Goal: Task Accomplishment & Management: Manage account settings

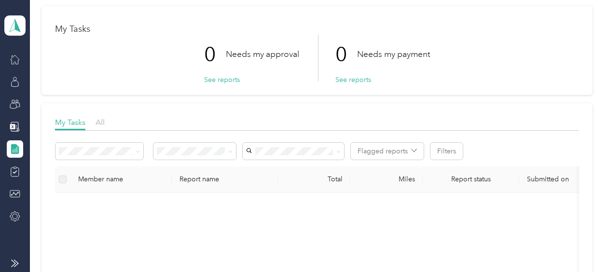
scroll to position [97, 0]
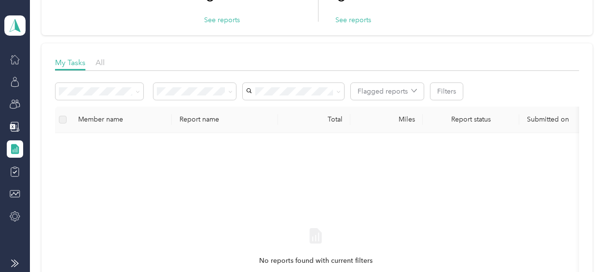
click at [89, 121] on div "Member name" at bounding box center [121, 119] width 86 height 8
click at [14, 80] on icon at bounding box center [15, 82] width 11 height 11
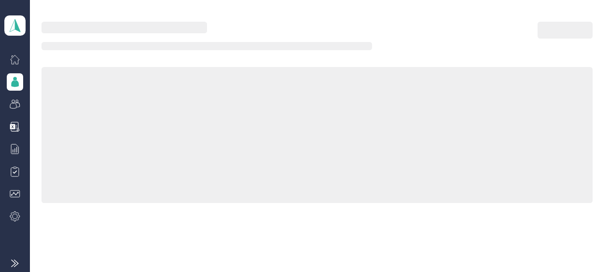
scroll to position [97, 0]
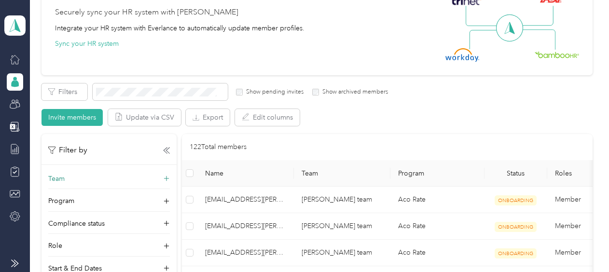
click at [56, 177] on p "Team" at bounding box center [56, 179] width 16 height 10
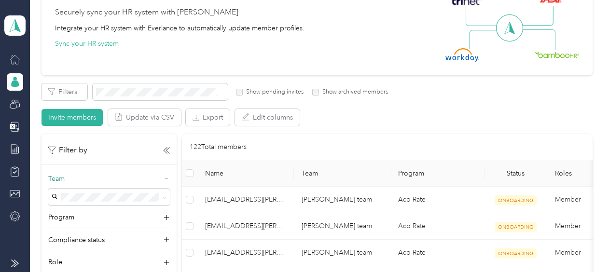
click at [56, 177] on p "Team" at bounding box center [56, 179] width 16 height 10
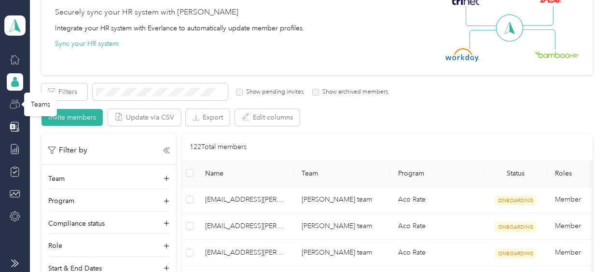
click at [16, 104] on icon at bounding box center [13, 105] width 6 height 5
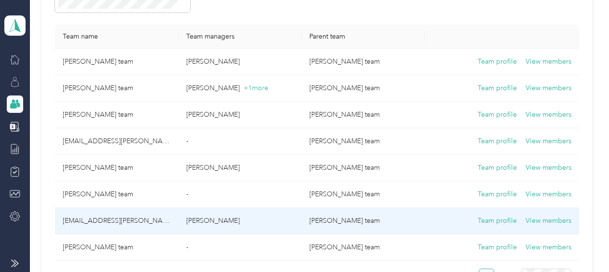
scroll to position [97, 0]
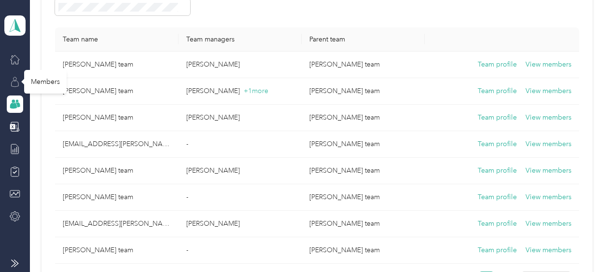
click at [16, 82] on icon at bounding box center [15, 82] width 11 height 11
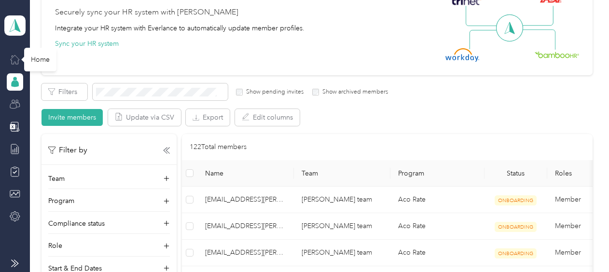
click at [17, 56] on icon at bounding box center [15, 59] width 11 height 11
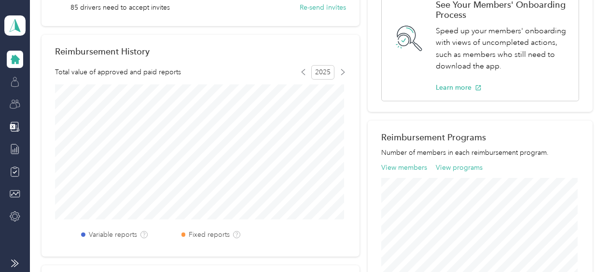
scroll to position [35, 0]
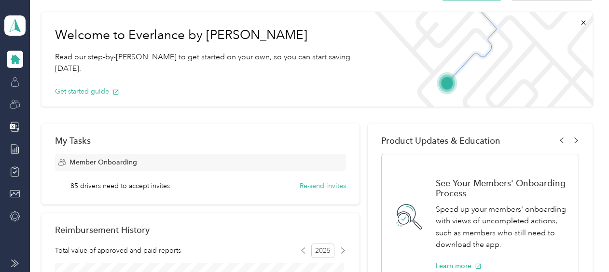
click at [16, 260] on icon at bounding box center [15, 264] width 8 height 8
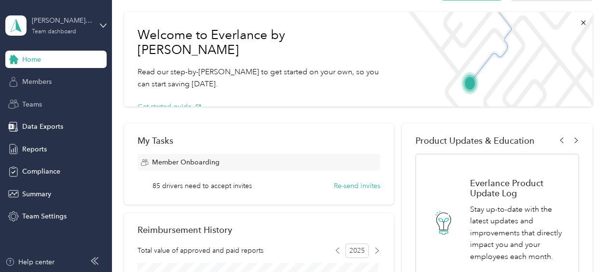
click at [79, 19] on div "[PERSON_NAME] team" at bounding box center [62, 20] width 60 height 10
click at [41, 104] on div "Team dashboard Personal dashboard Log out" at bounding box center [134, 101] width 244 height 61
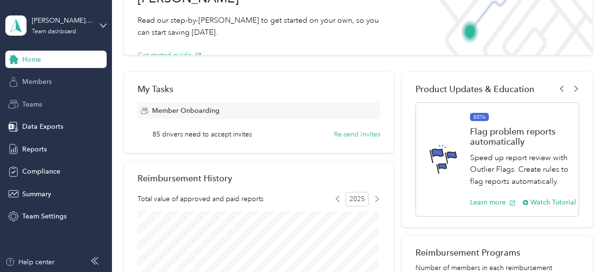
scroll to position [0, 0]
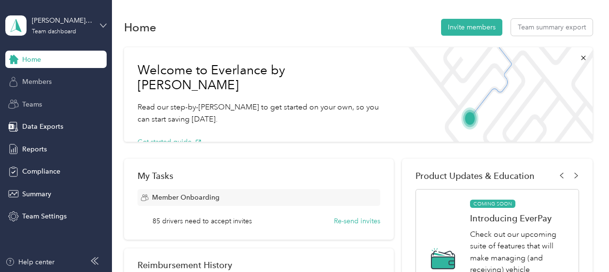
click at [103, 23] on icon at bounding box center [103, 25] width 7 height 7
click at [38, 103] on div "Personal dashboard" at bounding box center [134, 100] width 244 height 17
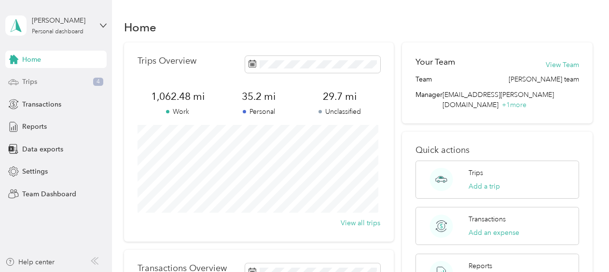
click at [30, 83] on span "Trips" at bounding box center [29, 82] width 15 height 10
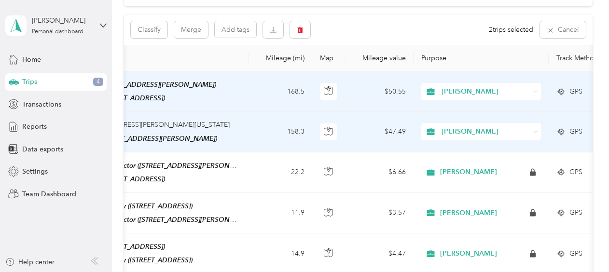
scroll to position [97, 0]
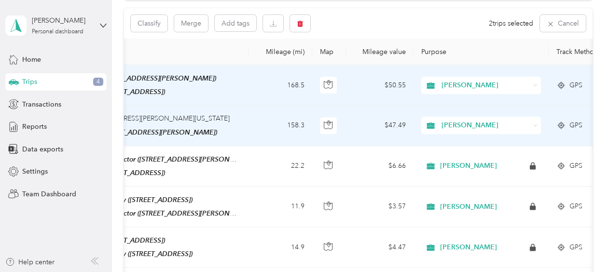
click at [95, 263] on icon at bounding box center [95, 261] width 8 height 8
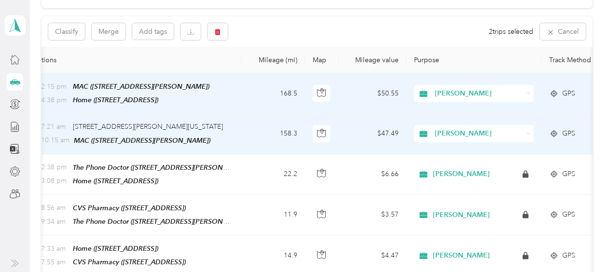
scroll to position [87, 0]
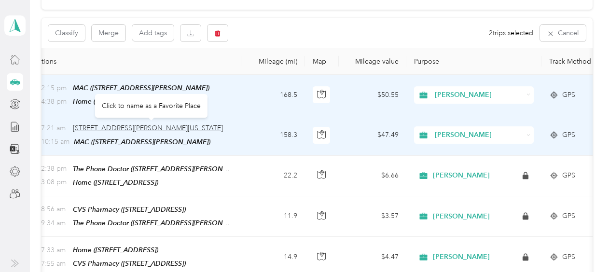
click at [158, 126] on span "[STREET_ADDRESS][PERSON_NAME][US_STATE]" at bounding box center [148, 128] width 150 height 8
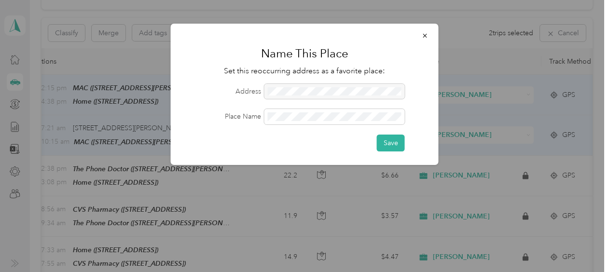
click at [386, 88] on div at bounding box center [335, 91] width 140 height 15
click at [389, 95] on div at bounding box center [335, 91] width 140 height 15
click at [293, 91] on div at bounding box center [335, 91] width 140 height 15
drag, startPoint x: 276, startPoint y: 90, endPoint x: 209, endPoint y: 92, distance: 67.6
click at [209, 92] on label "Address" at bounding box center [222, 91] width 77 height 10
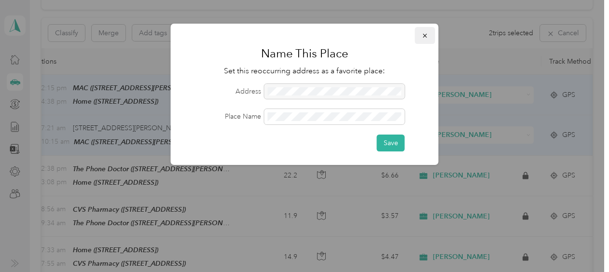
click at [424, 34] on icon "button" at bounding box center [425, 35] width 7 height 7
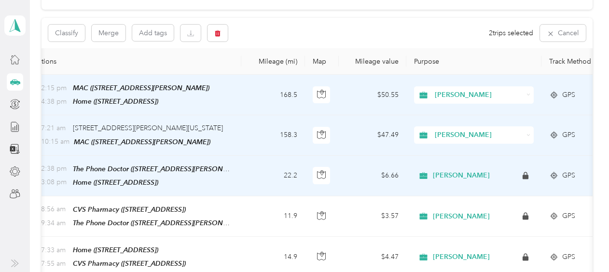
drag, startPoint x: 88, startPoint y: 126, endPoint x: 252, endPoint y: 166, distance: 169.1
click at [252, 166] on td "22.2" at bounding box center [273, 176] width 64 height 41
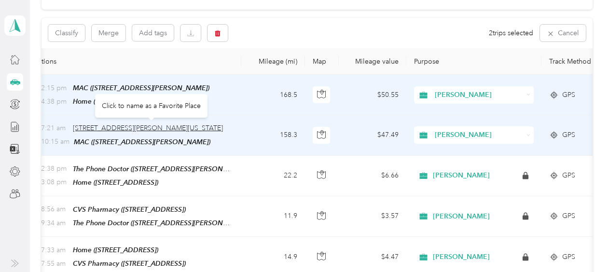
click at [158, 124] on span "[STREET_ADDRESS][PERSON_NAME][US_STATE]" at bounding box center [148, 128] width 150 height 8
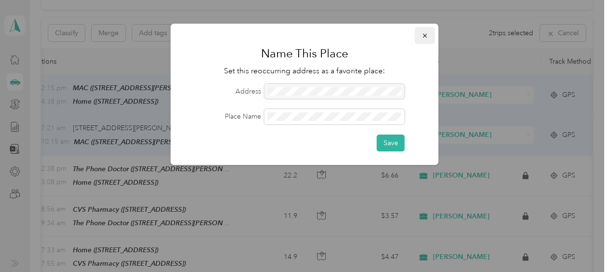
click at [423, 36] on icon "button" at bounding box center [425, 35] width 7 height 7
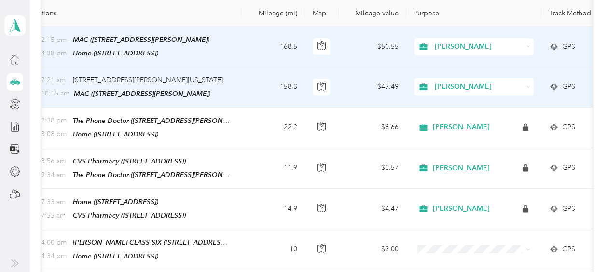
scroll to position [0, 0]
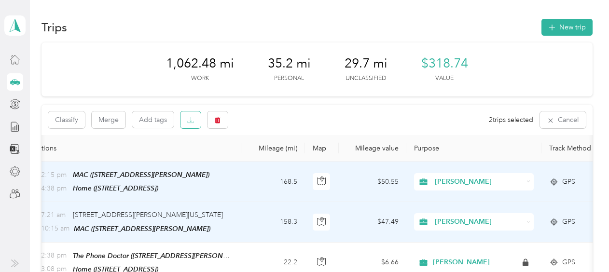
click at [190, 123] on icon "button" at bounding box center [190, 120] width 7 height 7
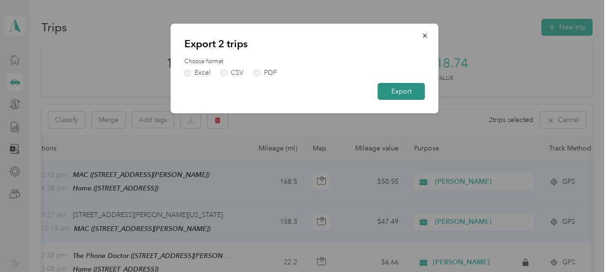
click at [400, 91] on button "Export" at bounding box center [401, 91] width 47 height 17
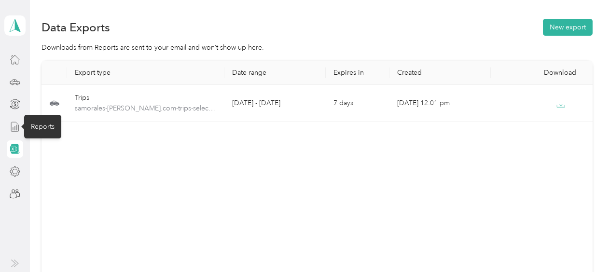
click at [15, 126] on icon at bounding box center [15, 127] width 11 height 11
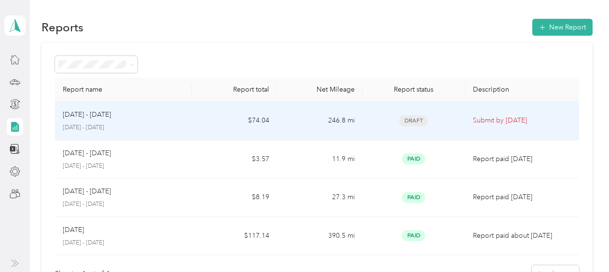
click at [488, 122] on p "Submit by [DATE]" at bounding box center [522, 120] width 98 height 11
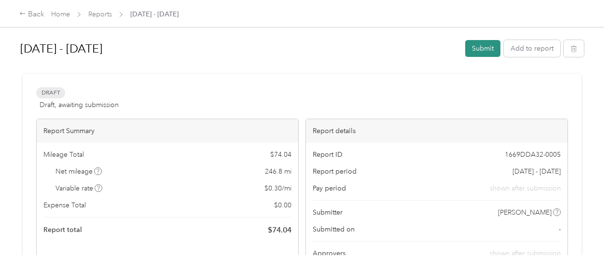
click at [484, 46] on button "Submit" at bounding box center [482, 48] width 35 height 17
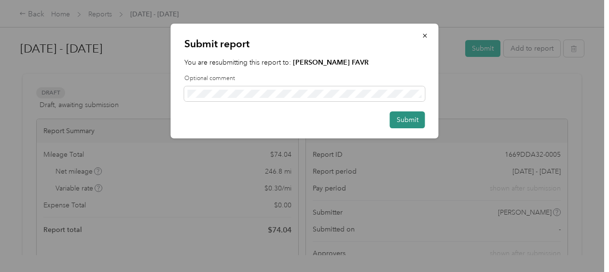
click at [399, 120] on button "Submit" at bounding box center [407, 120] width 35 height 17
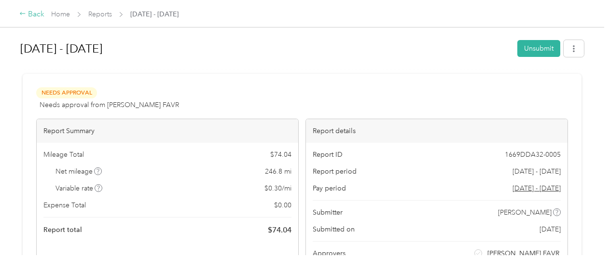
click at [30, 16] on div "Back" at bounding box center [31, 15] width 25 height 12
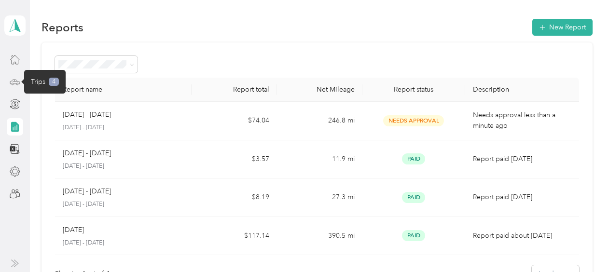
click at [16, 82] on icon at bounding box center [15, 82] width 11 height 11
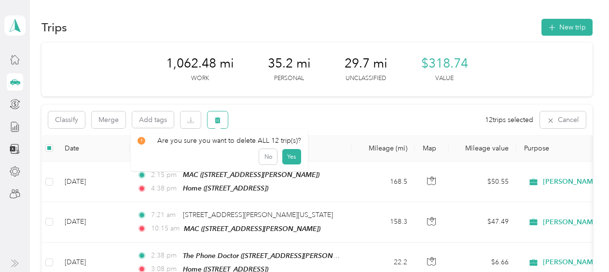
click at [216, 117] on icon "button" at bounding box center [217, 120] width 7 height 7
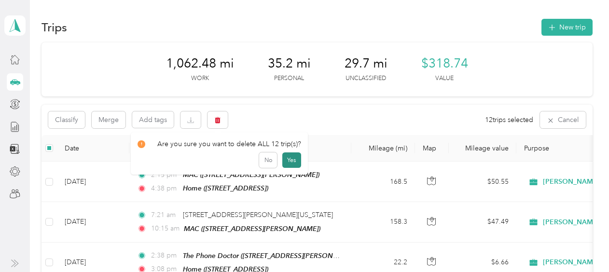
click at [288, 160] on button "Yes" at bounding box center [291, 160] width 19 height 15
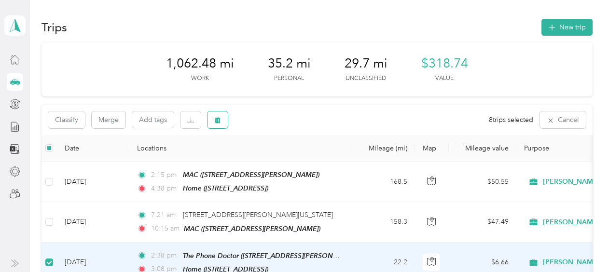
click at [216, 120] on icon "button" at bounding box center [218, 120] width 6 height 6
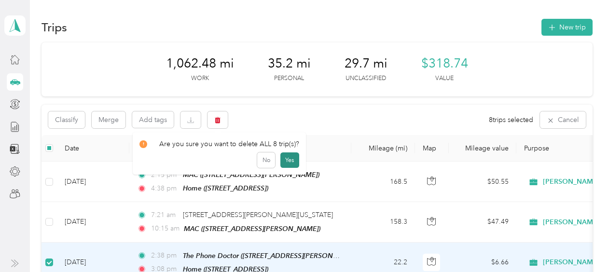
click at [283, 157] on button "Yes" at bounding box center [289, 160] width 19 height 15
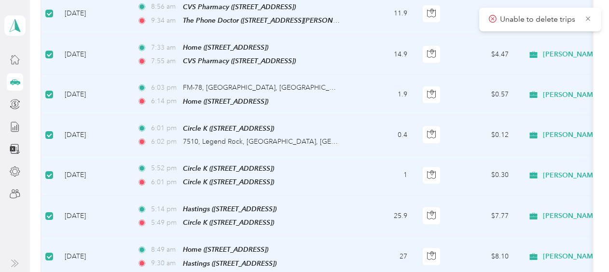
scroll to position [531, 0]
